Goal: Transaction & Acquisition: Purchase product/service

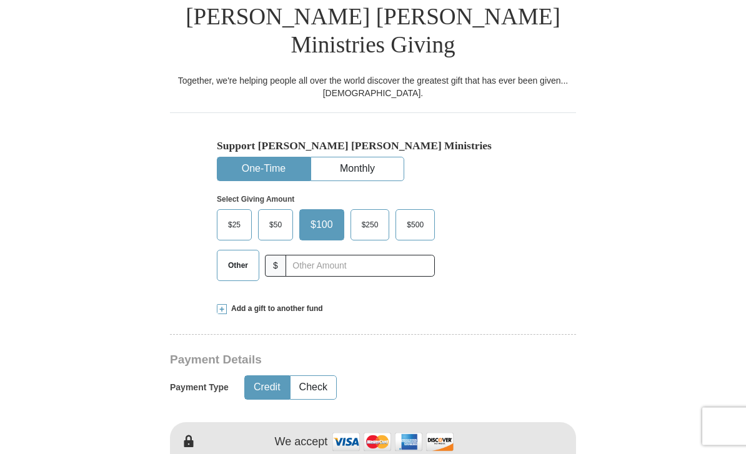
scroll to position [290, 0]
click at [244, 256] on span "Other" at bounding box center [238, 265] width 32 height 19
click at [0, 0] on input "Other" at bounding box center [0, 0] width 0 height 0
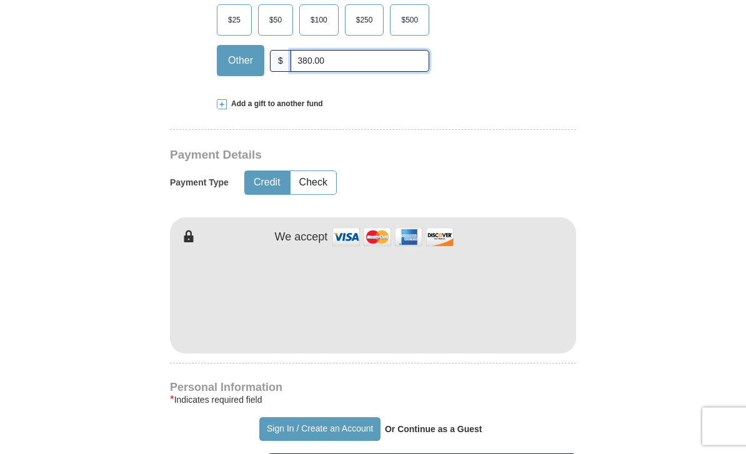
scroll to position [509, 0]
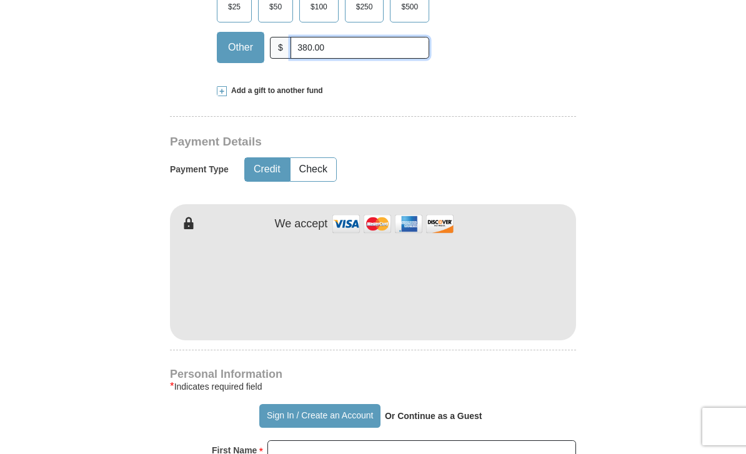
type input "380.00"
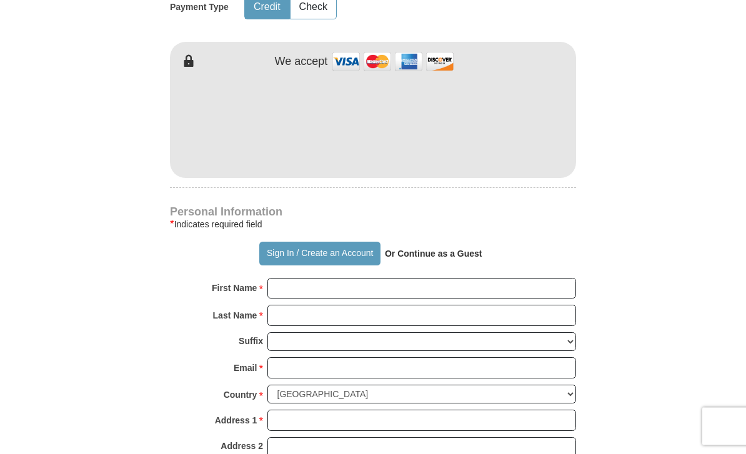
scroll to position [671, 0]
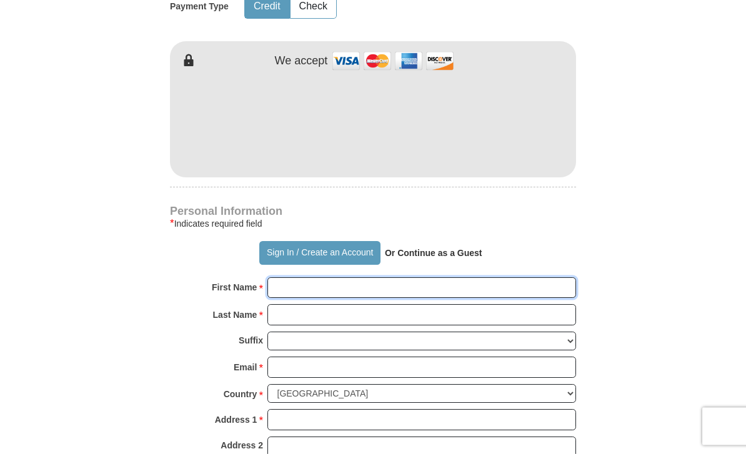
click at [319, 278] on input "First Name *" at bounding box center [421, 288] width 309 height 21
type input "DeElward"
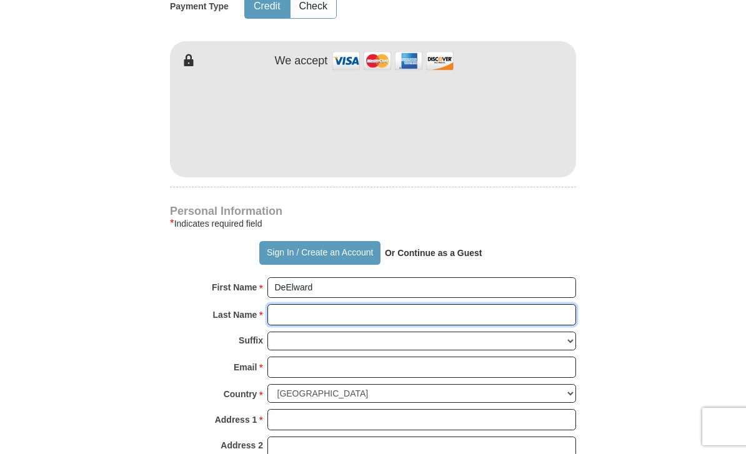
click at [304, 304] on input "Last Name *" at bounding box center [421, 314] width 309 height 21
type input "[PERSON_NAME]"
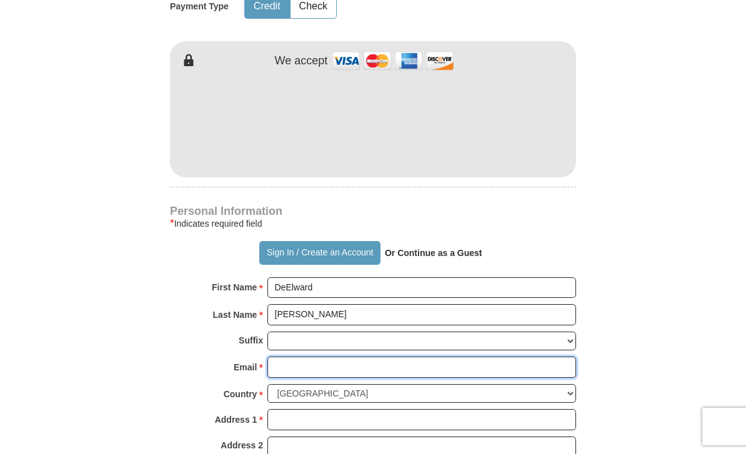
click at [313, 357] on input "Email *" at bounding box center [421, 367] width 309 height 21
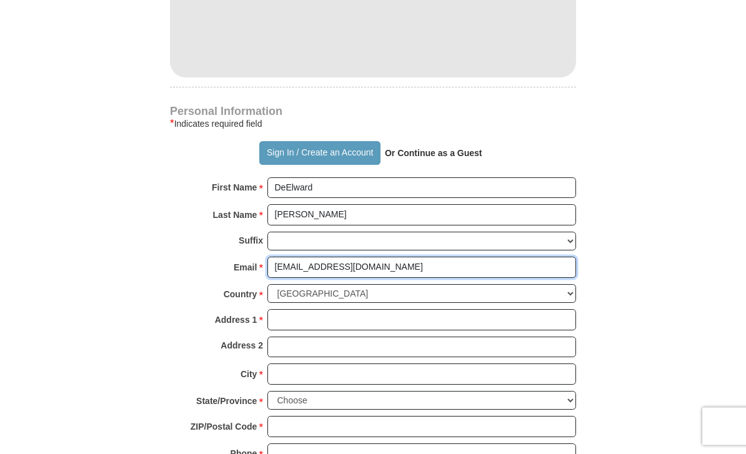
scroll to position [778, 0]
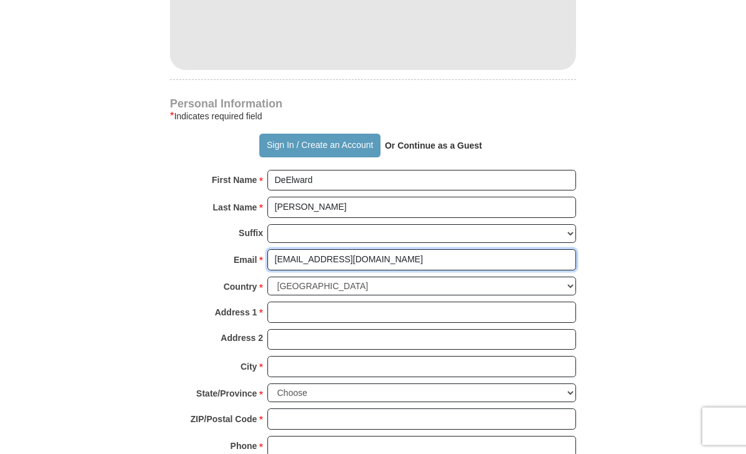
type input "[EMAIL_ADDRESS][DOMAIN_NAME]"
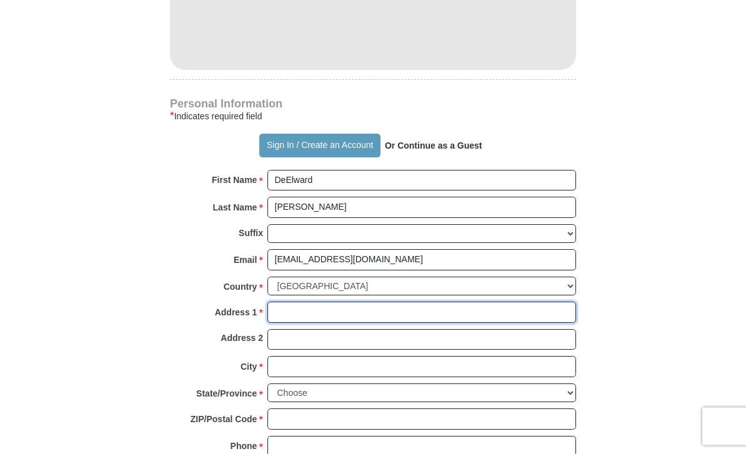
click at [301, 302] on input "Address 1 *" at bounding box center [421, 312] width 309 height 21
type input "po box 4444G"
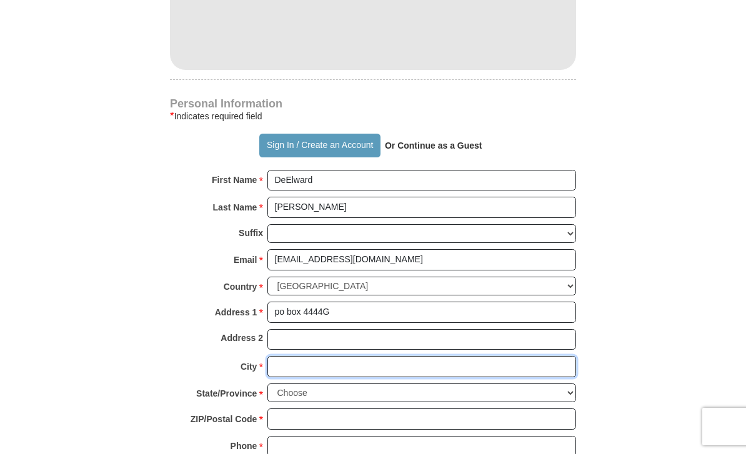
click at [315, 356] on input "City *" at bounding box center [421, 366] width 309 height 21
type input "L. A."
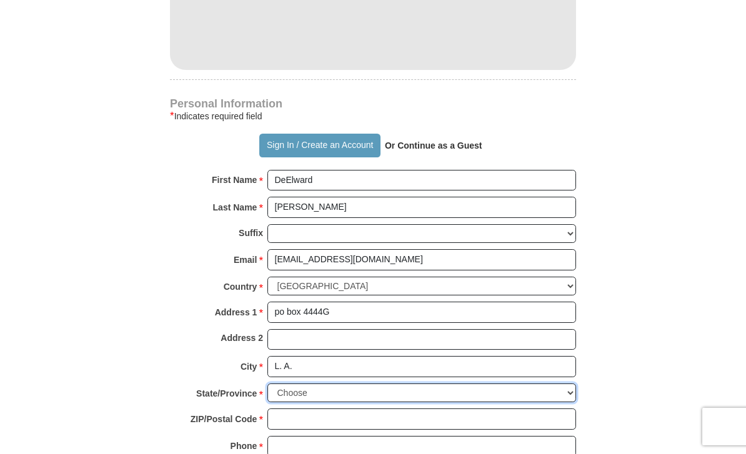
click at [306, 384] on select "Choose [US_STATE] [US_STATE] [US_STATE] [US_STATE] [US_STATE] Armed Forces Amer…" at bounding box center [421, 393] width 309 height 19
select select "CA"
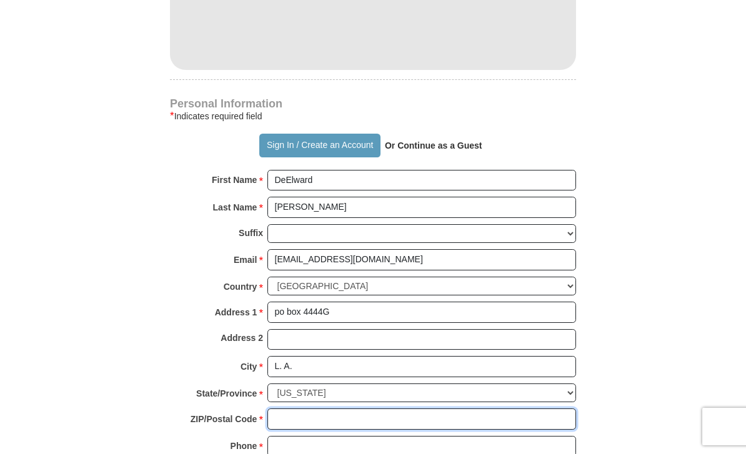
click at [302, 409] on input "ZIP/Postal Code *" at bounding box center [421, 419] width 309 height 21
type input "90044"
click at [307, 436] on input "Phone * *" at bounding box center [421, 446] width 309 height 21
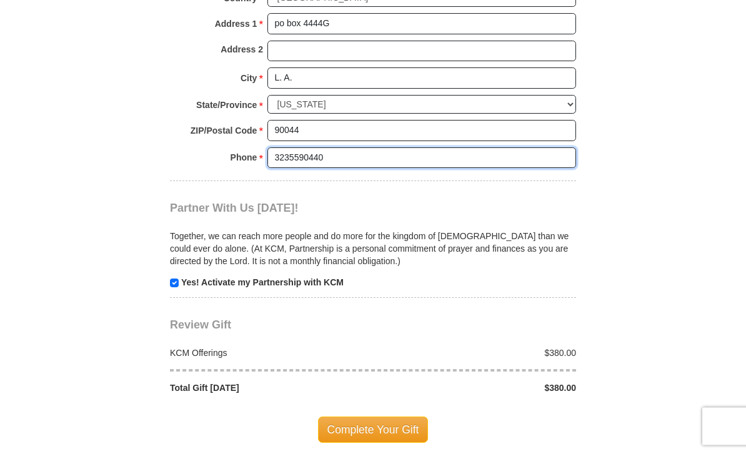
scroll to position [1068, 0]
type input "3235590440"
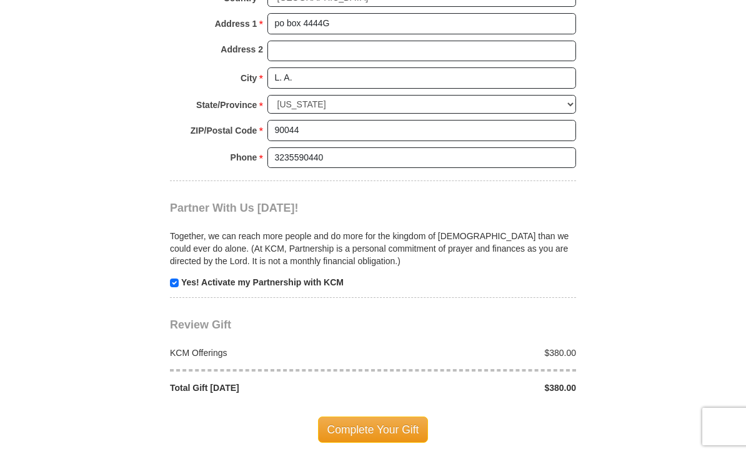
click at [377, 417] on span "Complete Your Gift" at bounding box center [373, 430] width 111 height 26
